Goal: Task Accomplishment & Management: Manage account settings

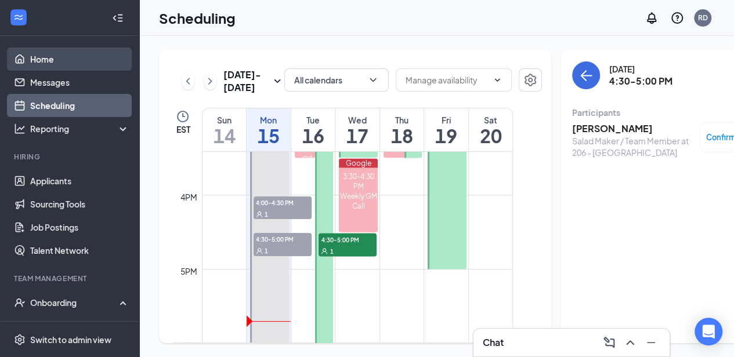
click at [45, 55] on link "Home" at bounding box center [79, 59] width 99 height 23
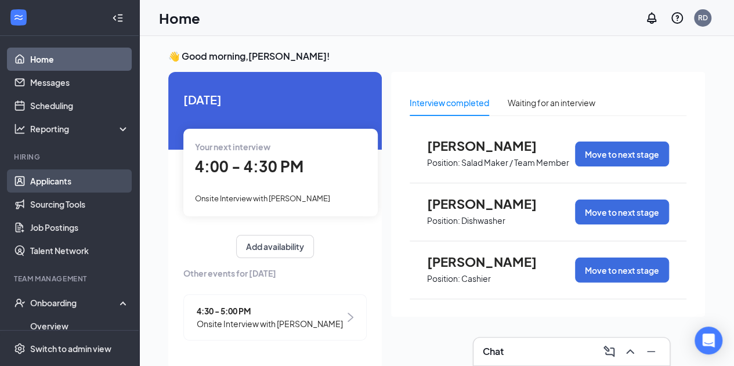
click at [67, 181] on link "Applicants" at bounding box center [79, 180] width 99 height 23
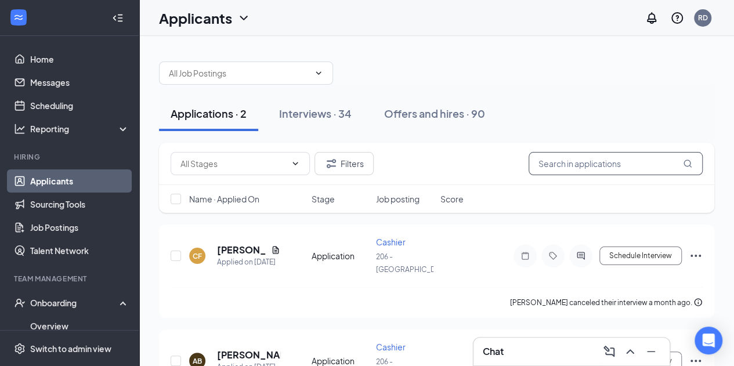
click at [560, 164] on input "text" at bounding box center [616, 163] width 174 height 23
type input "c"
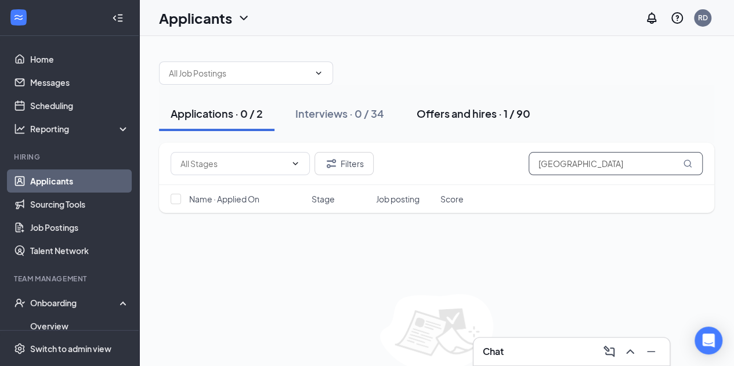
type input "[GEOGRAPHIC_DATA]"
click at [458, 113] on div "Offers and hires · 1 / 90" at bounding box center [474, 113] width 114 height 15
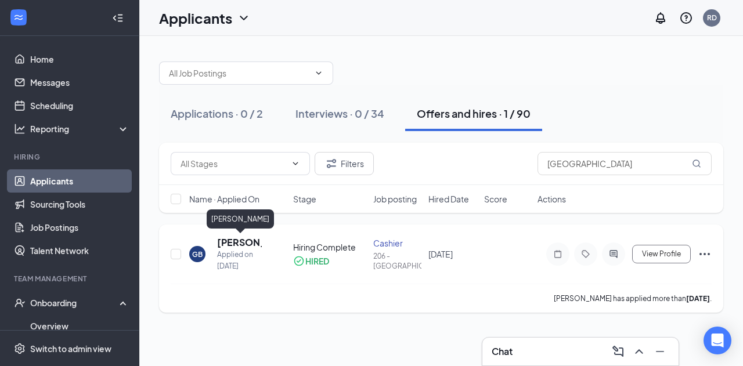
click at [254, 244] on h5 "[PERSON_NAME]" at bounding box center [239, 242] width 45 height 13
